Goal: Task Accomplishment & Management: Manage account settings

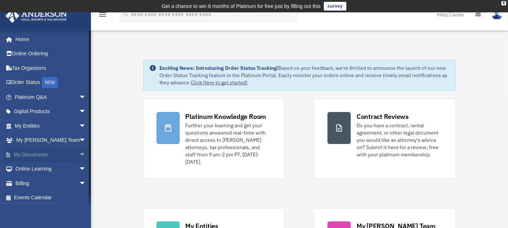
click at [39, 158] on link "My Documents arrow_drop_down" at bounding box center [51, 154] width 92 height 15
click at [79, 153] on span "arrow_drop_down" at bounding box center [86, 154] width 15 height 15
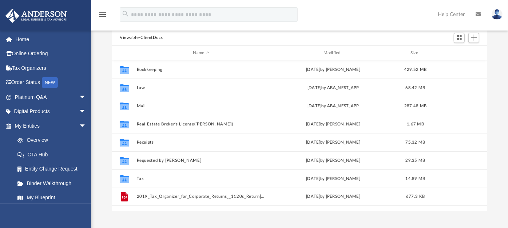
scroll to position [78, 0]
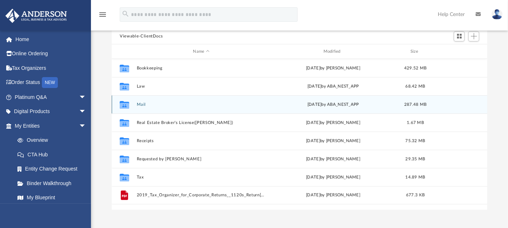
click at [157, 105] on button "Mail" at bounding box center [201, 104] width 129 height 5
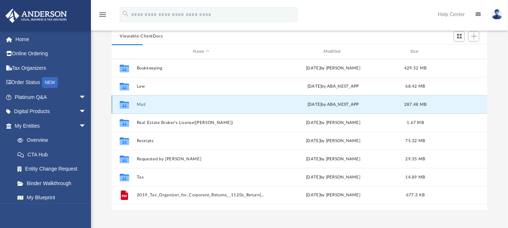
click at [141, 104] on button "Mail" at bounding box center [201, 104] width 129 height 5
click at [175, 102] on button "Mail" at bounding box center [201, 104] width 129 height 5
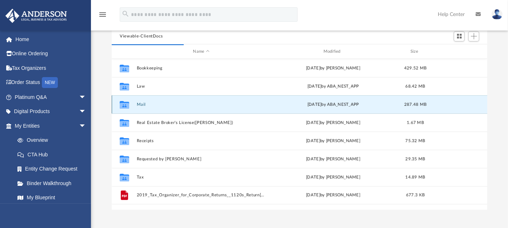
click at [175, 102] on button "Mail" at bounding box center [201, 104] width 129 height 5
click at [143, 103] on button "Mail" at bounding box center [201, 104] width 129 height 5
click at [301, 108] on div "Collaborated Folder Mail [DATE] by ABA_NEST_APP 287.48 MB" at bounding box center [299, 104] width 375 height 18
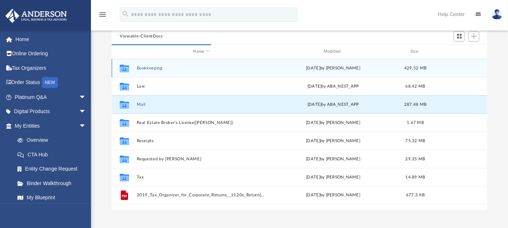
scroll to position [6, 7]
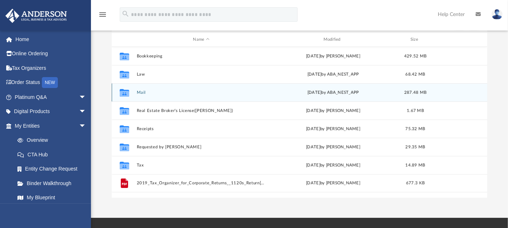
scroll to position [91, 0]
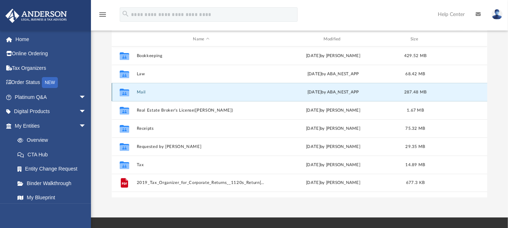
click at [141, 91] on button "Mail" at bounding box center [201, 92] width 129 height 5
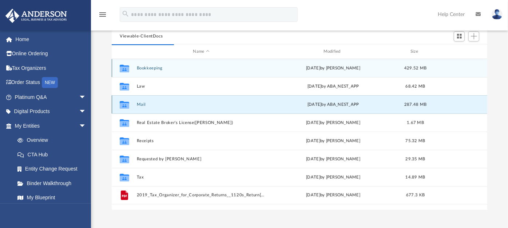
scroll to position [6, 7]
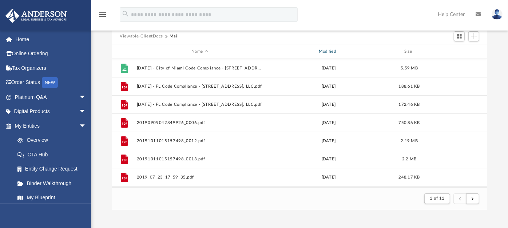
click at [332, 51] on div "Modified" at bounding box center [328, 51] width 126 height 7
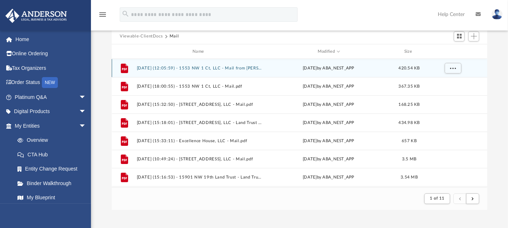
click at [165, 68] on button "[DATE] (12:05:59) - 1553 NW 1 Ct, LLC - Mail from [PERSON_NAME].pdf" at bounding box center [200, 68] width 126 height 5
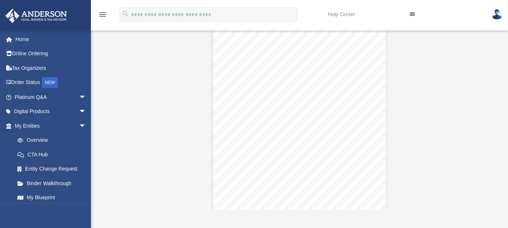
scroll to position [2273, 0]
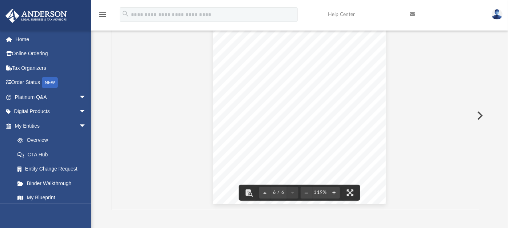
click at [480, 117] on button "Preview" at bounding box center [479, 115] width 16 height 20
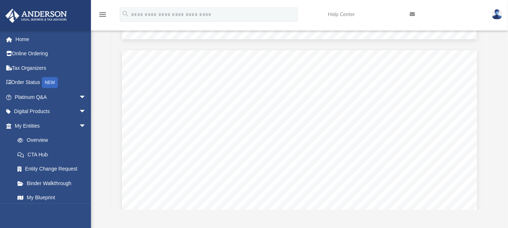
scroll to position [445, 0]
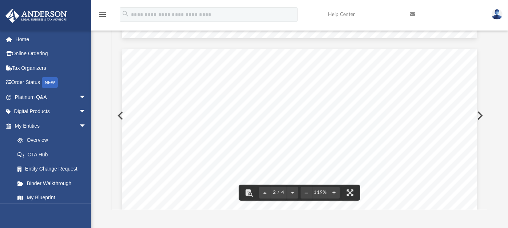
click at [481, 117] on button "Preview" at bounding box center [479, 115] width 16 height 20
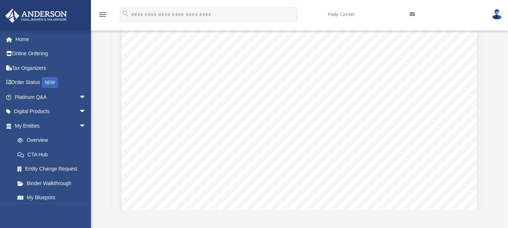
scroll to position [247, 0]
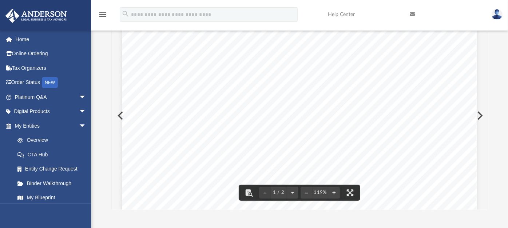
click at [480, 115] on button "Preview" at bounding box center [479, 115] width 16 height 20
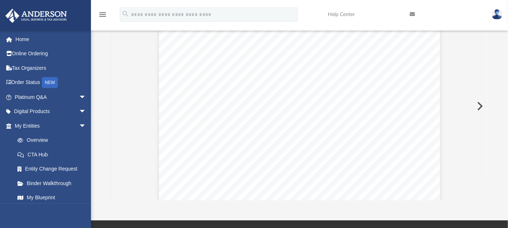
scroll to position [88, 0]
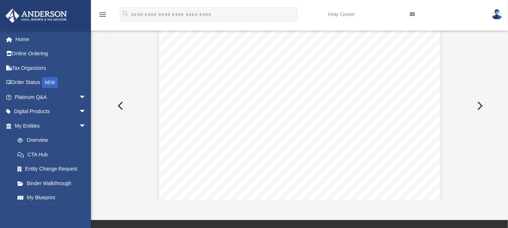
click at [481, 107] on button "Preview" at bounding box center [479, 106] width 16 height 20
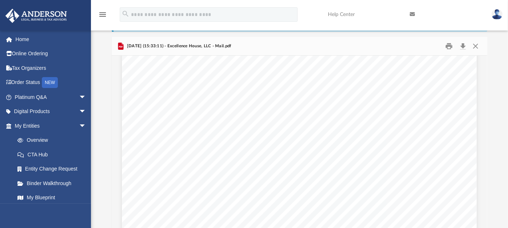
scroll to position [45, 0]
click at [482, 150] on button "Preview" at bounding box center [479, 149] width 16 height 20
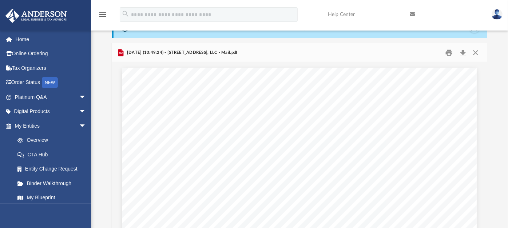
scroll to position [43, 0]
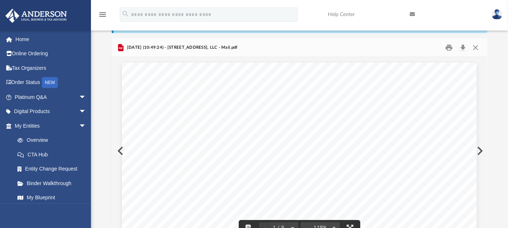
click at [478, 152] on button "Preview" at bounding box center [479, 151] width 16 height 20
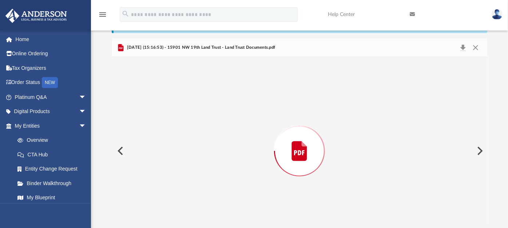
scroll to position [60, 0]
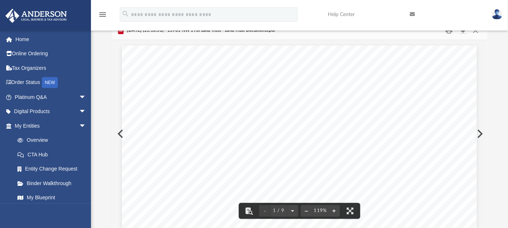
click at [478, 131] on button "Preview" at bounding box center [479, 134] width 16 height 20
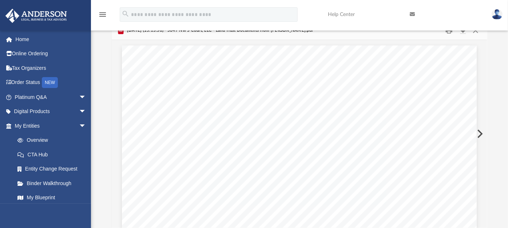
click at [478, 131] on button "Preview" at bounding box center [479, 134] width 16 height 20
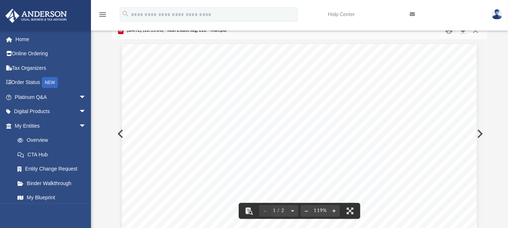
scroll to position [2, 0]
click at [481, 133] on button "Preview" at bounding box center [479, 134] width 16 height 20
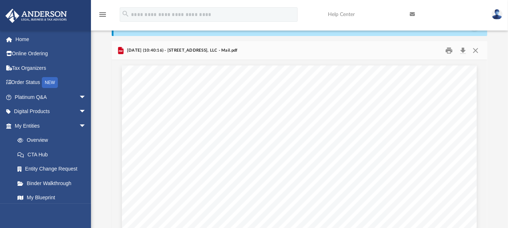
scroll to position [42, 0]
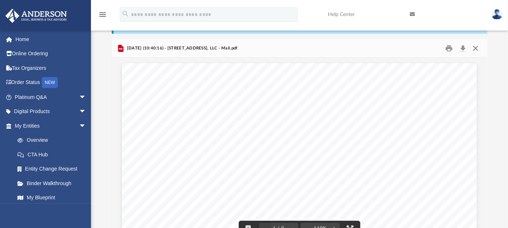
click at [478, 49] on button "Close" at bounding box center [475, 48] width 13 height 11
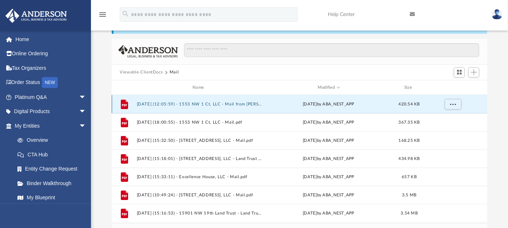
click at [209, 107] on div "File [DATE] (12:05:59) - 1553 NW 1 Ct, LLC - Mail from [PERSON_NAME].pdf [DATE]…" at bounding box center [299, 104] width 375 height 18
drag, startPoint x: 209, startPoint y: 107, endPoint x: 200, endPoint y: 104, distance: 9.2
click at [200, 104] on button "[DATE] (12:05:59) - 1553 NW 1 Ct, LLC - Mail from [PERSON_NAME].pdf" at bounding box center [200, 104] width 126 height 5
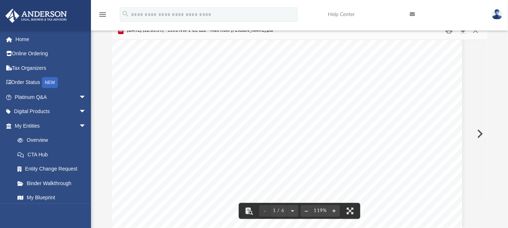
scroll to position [0, 15]
click at [496, 15] on img at bounding box center [496, 14] width 11 height 11
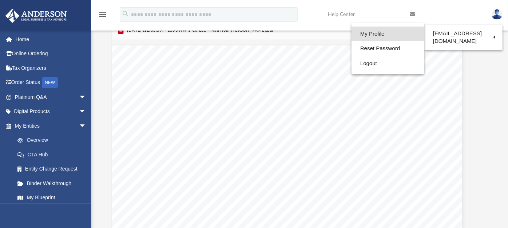
click at [387, 36] on link "My Profile" at bounding box center [387, 34] width 73 height 15
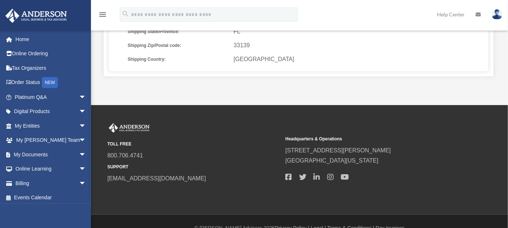
scroll to position [305, 0]
